Goal: Information Seeking & Learning: Learn about a topic

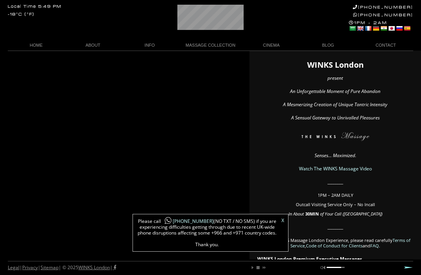
click at [282, 223] on link "X" at bounding box center [282, 221] width 3 height 5
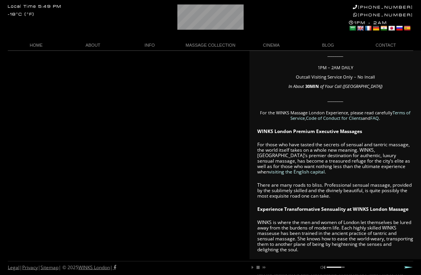
scroll to position [128, 0]
click at [106, 90] on link "The WINKS Masseuse" at bounding box center [94, 88] width 66 height 11
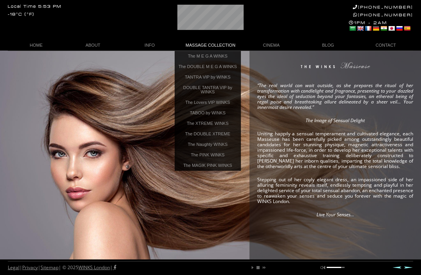
click at [225, 83] on link "TANTRA VIP by WINKS" at bounding box center [208, 77] width 66 height 11
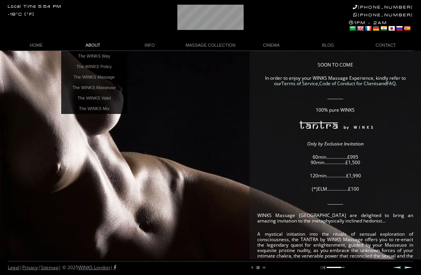
click at [93, 88] on link "The WINKS Masseuse" at bounding box center [94, 88] width 66 height 11
